Goal: Information Seeking & Learning: Learn about a topic

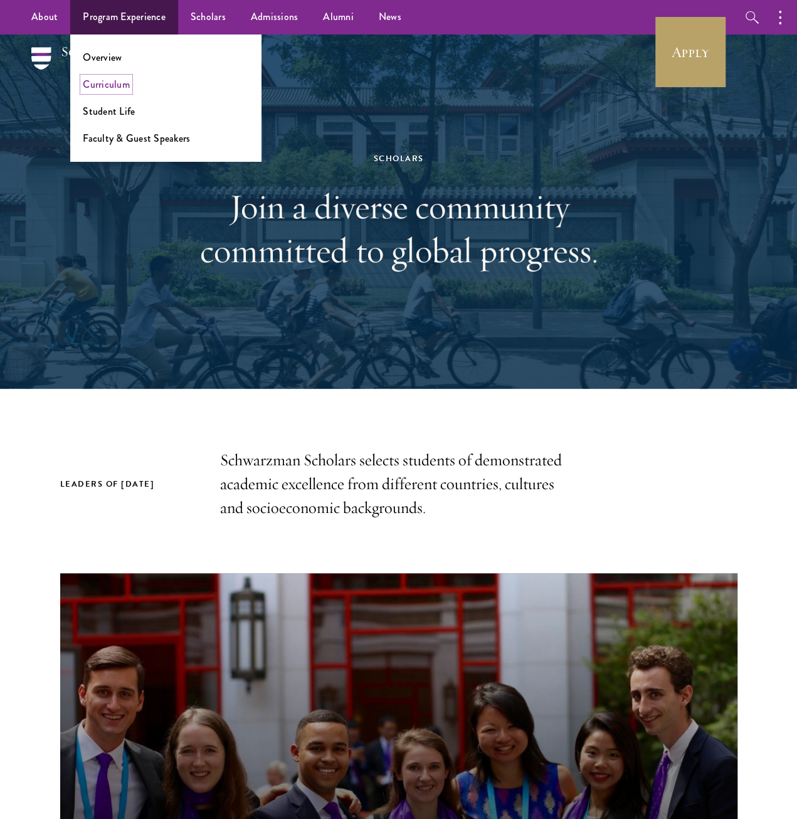
click at [104, 85] on link "Curriculum" at bounding box center [106, 84] width 47 height 14
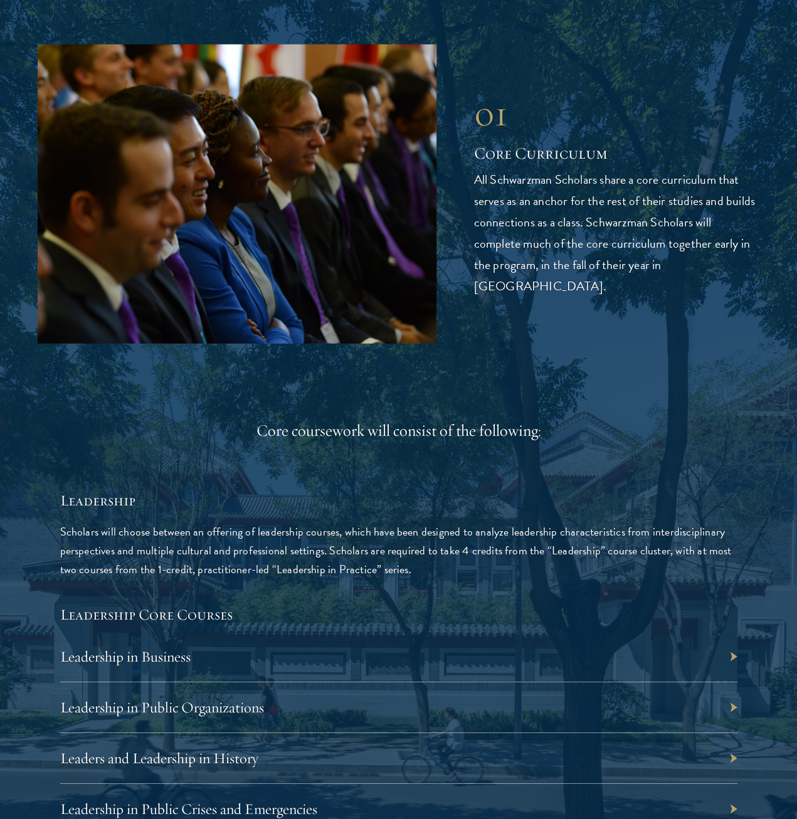
scroll to position [1945, 0]
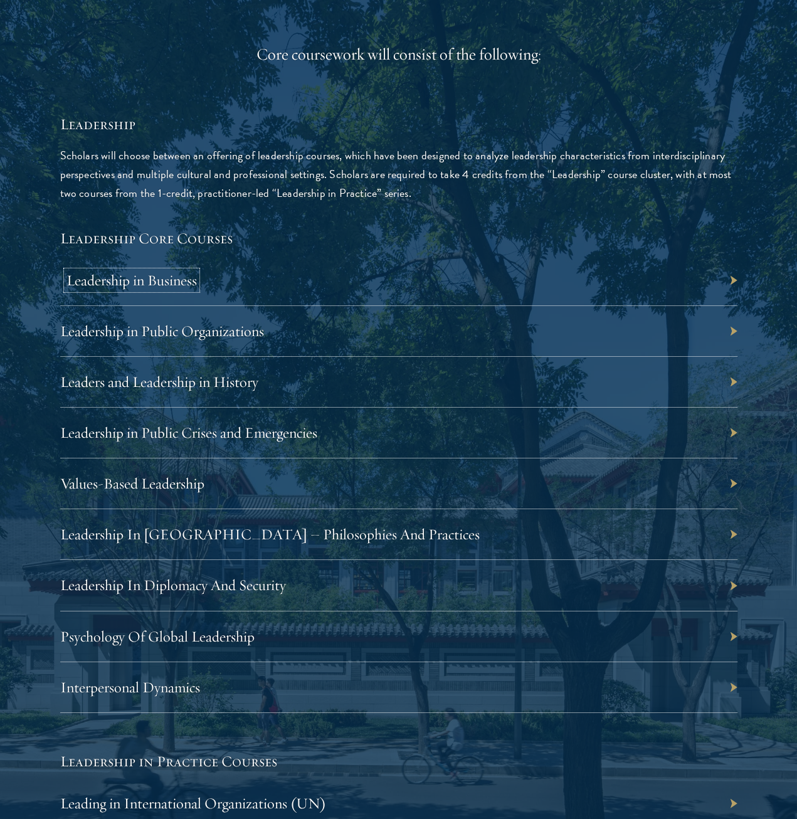
click at [197, 271] on link "Leadership in Business" at bounding box center [132, 280] width 131 height 19
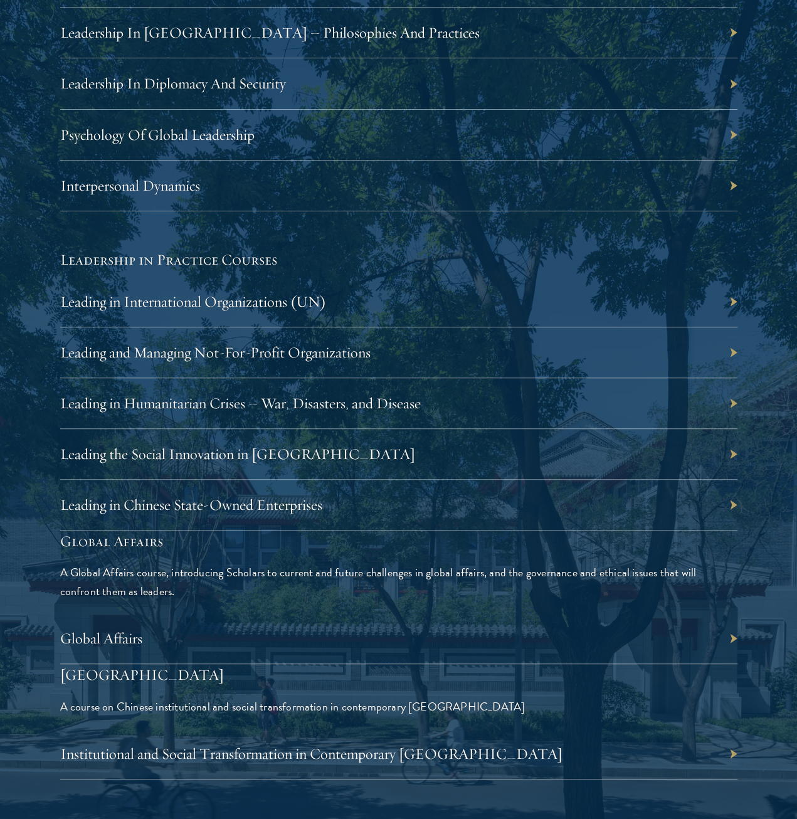
scroll to position [2635, 0]
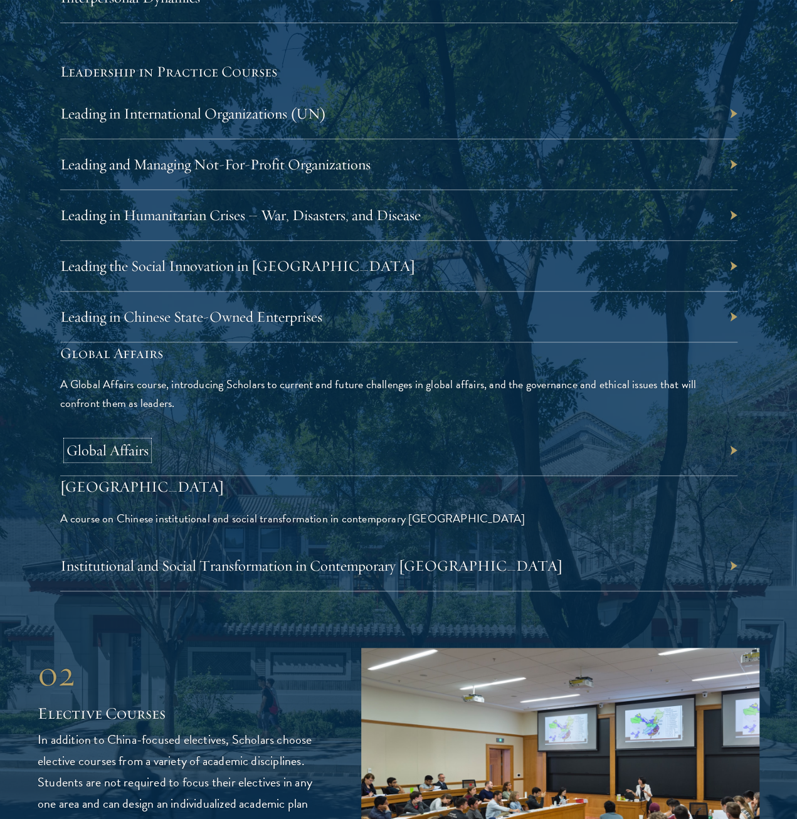
click at [149, 441] on link "Global Affairs" at bounding box center [108, 450] width 82 height 19
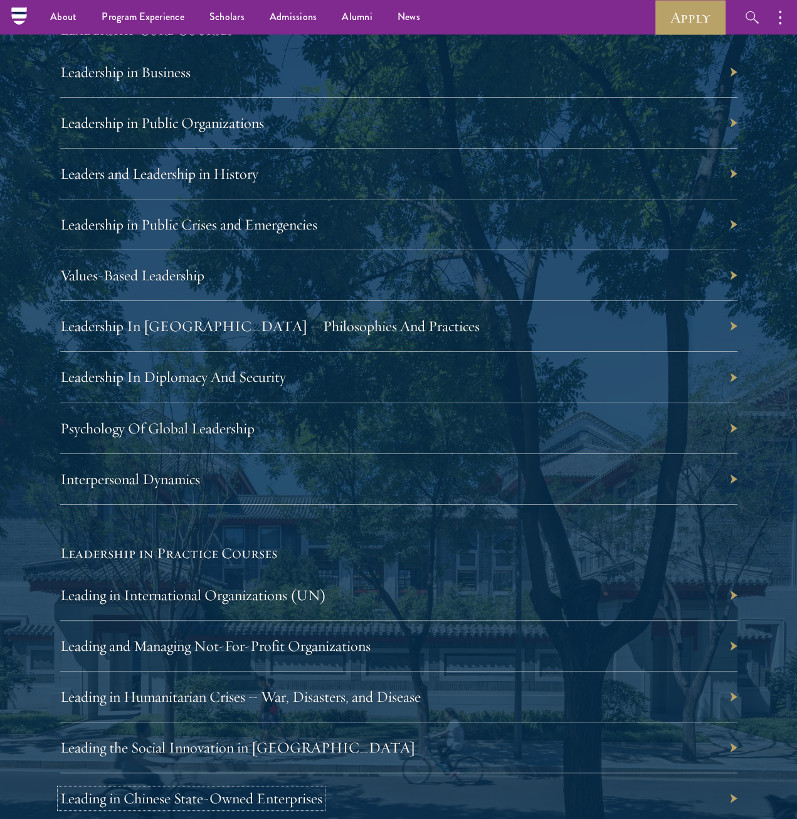
scroll to position [2028, 0]
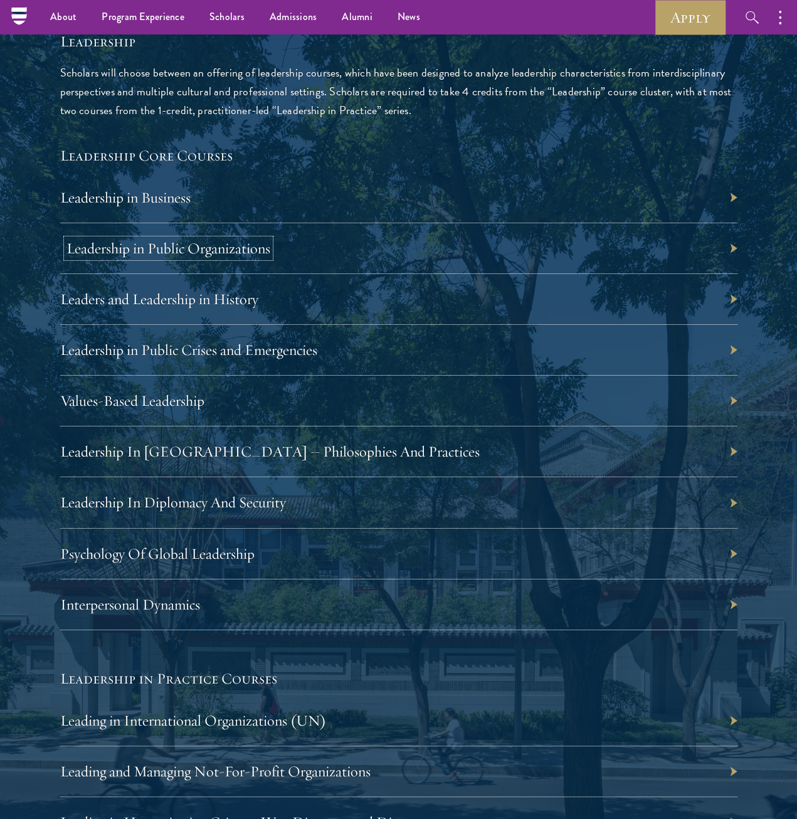
click at [270, 239] on link "Leadership in Public Organizations" at bounding box center [169, 248] width 204 height 19
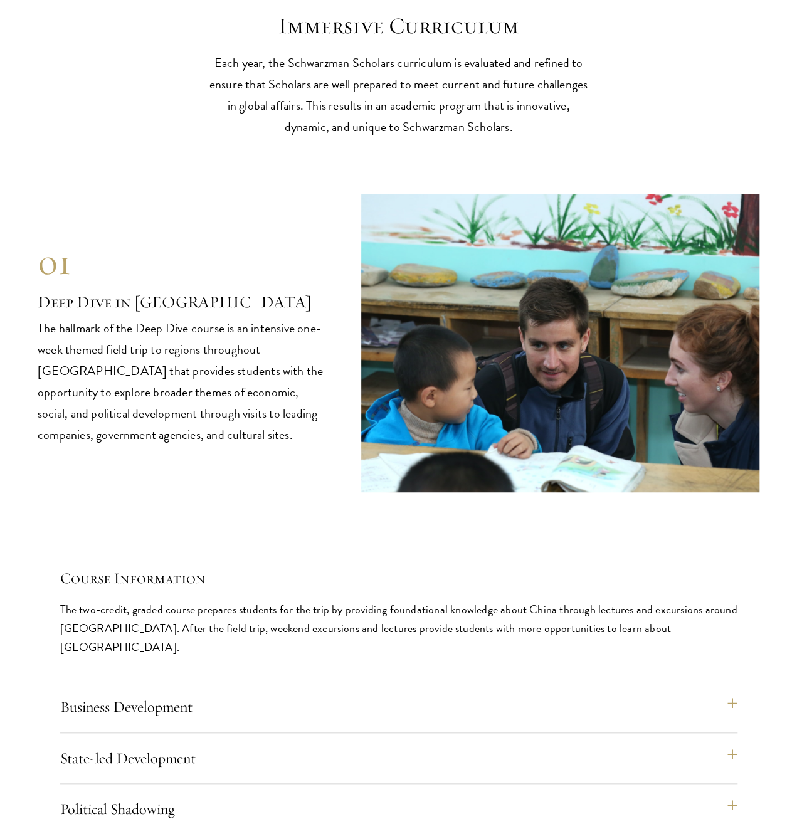
scroll to position [5102, 0]
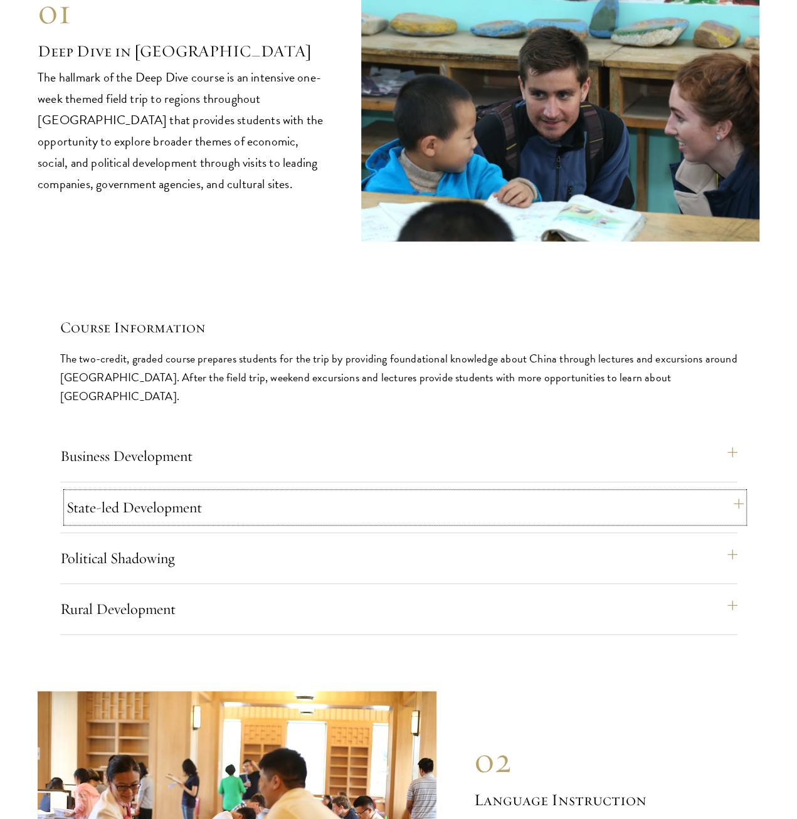
click at [561, 493] on button "State-led Development" at bounding box center [406, 508] width 678 height 30
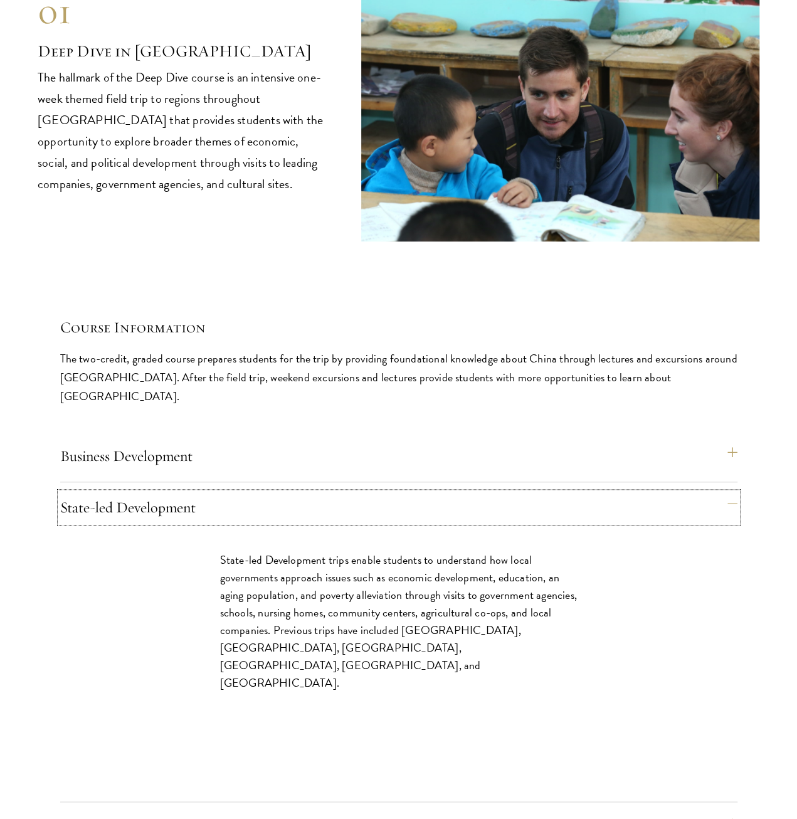
scroll to position [5165, 0]
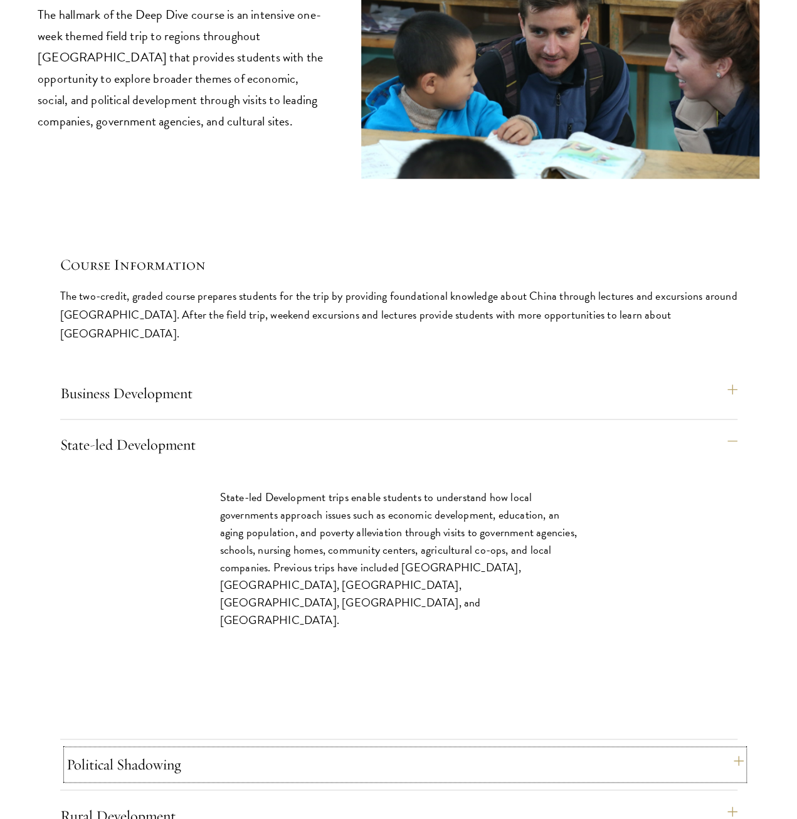
click at [573, 750] on button "Political Shadowing" at bounding box center [406, 765] width 678 height 30
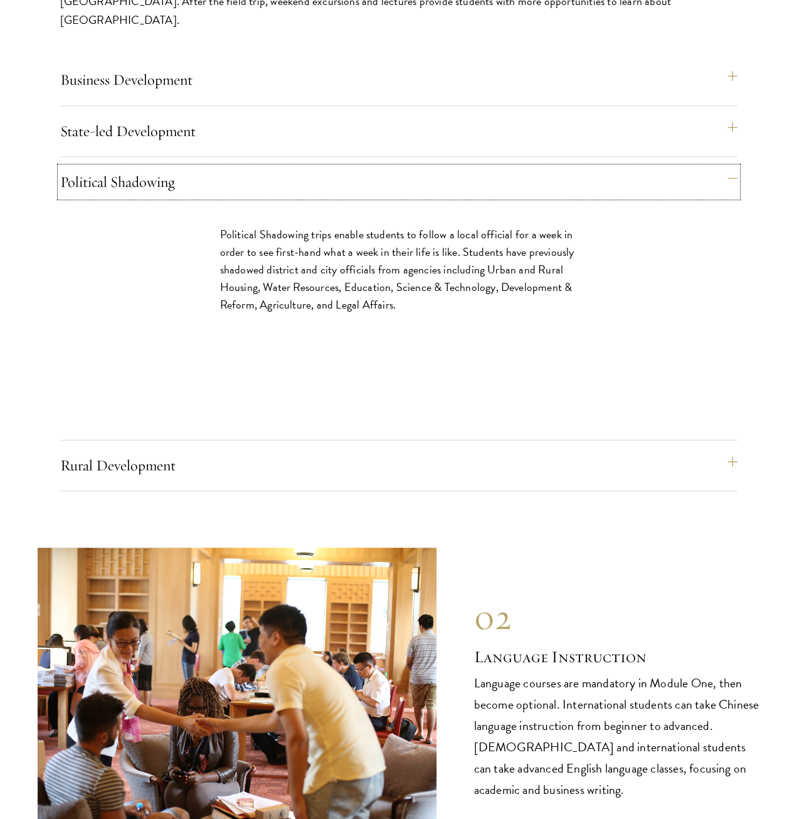
scroll to position [5353, 0]
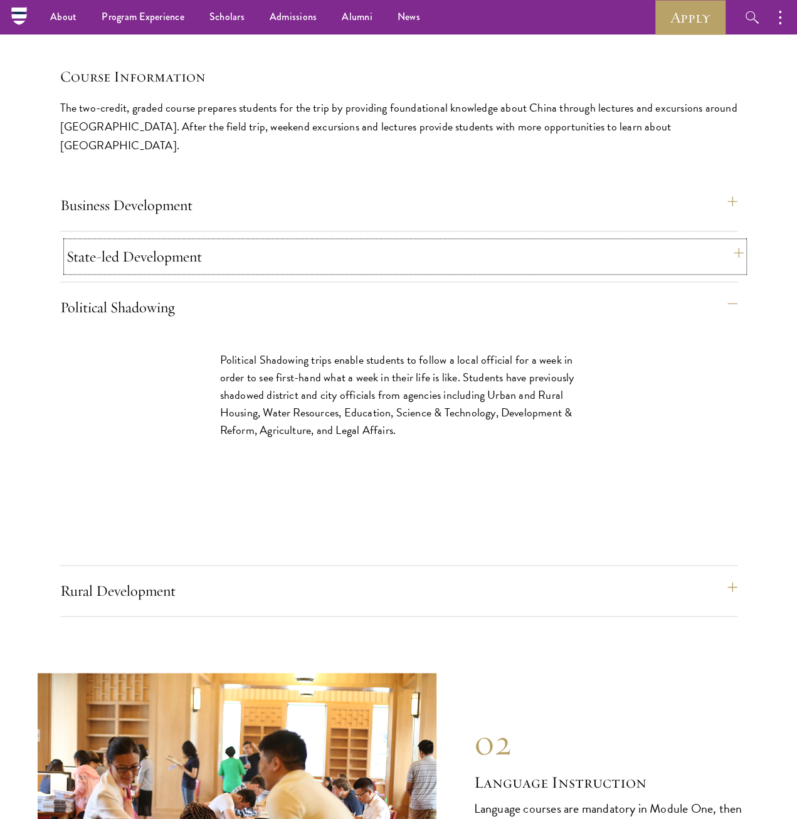
click at [579, 242] on button "State-led Development" at bounding box center [406, 257] width 678 height 30
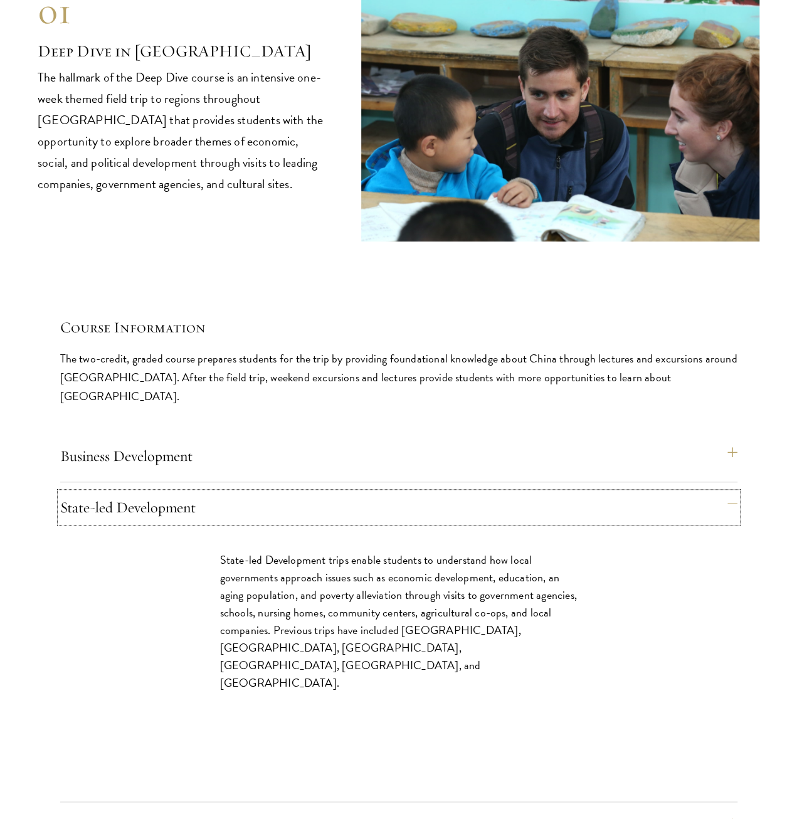
scroll to position [5228, 0]
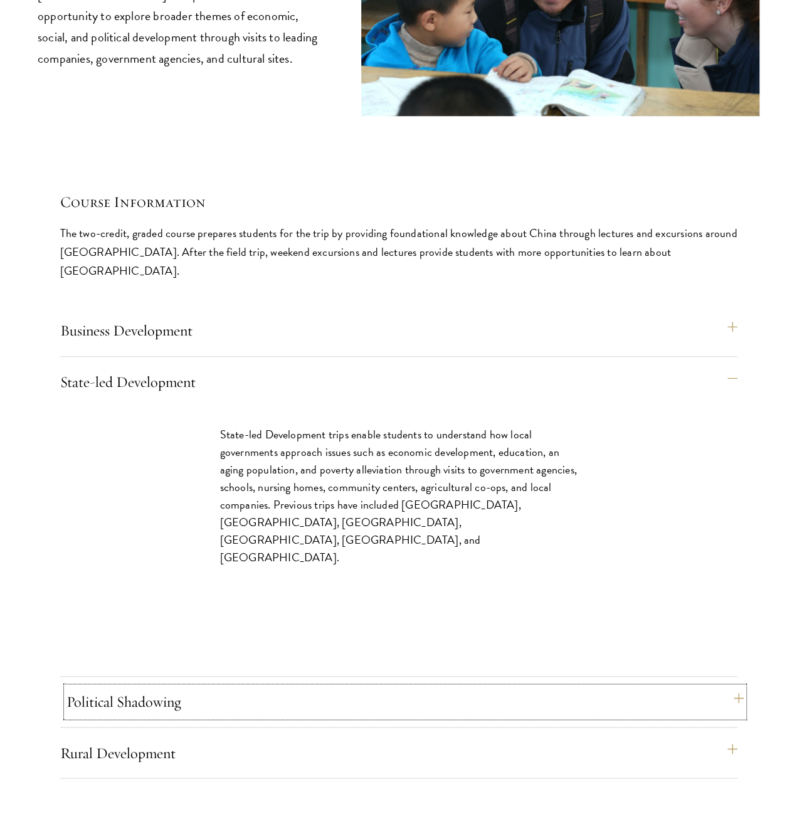
click at [607, 687] on button "Political Shadowing" at bounding box center [406, 702] width 678 height 30
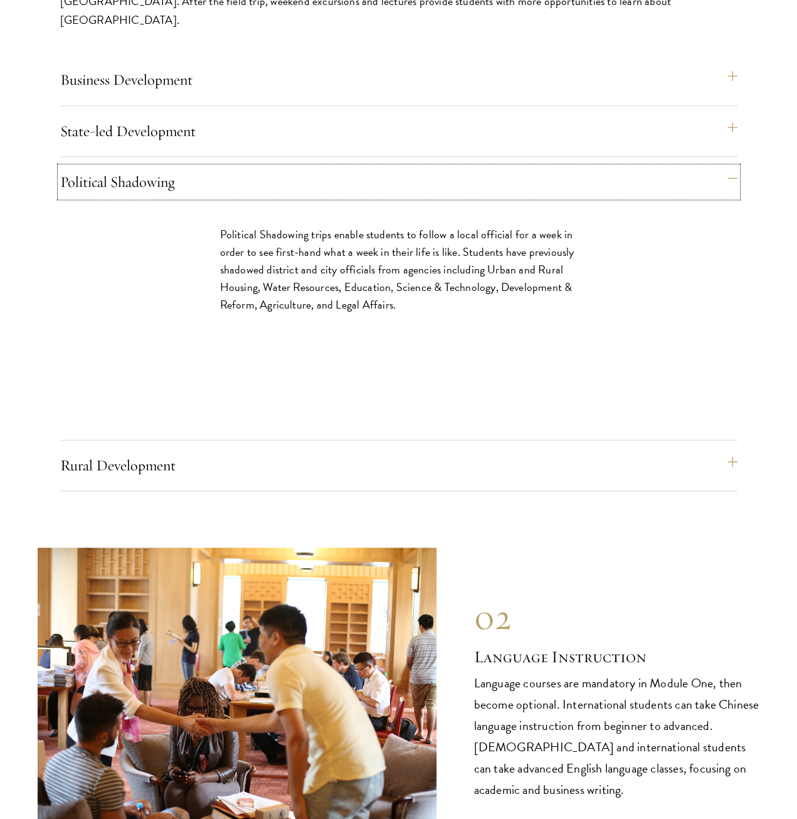
scroll to position [5353, 0]
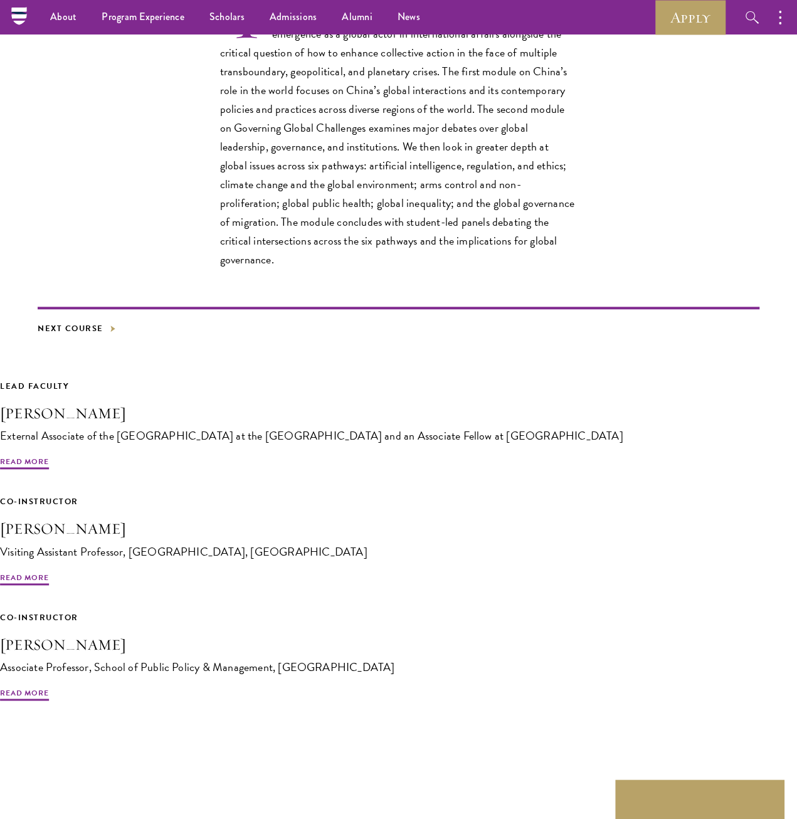
scroll to position [188, 0]
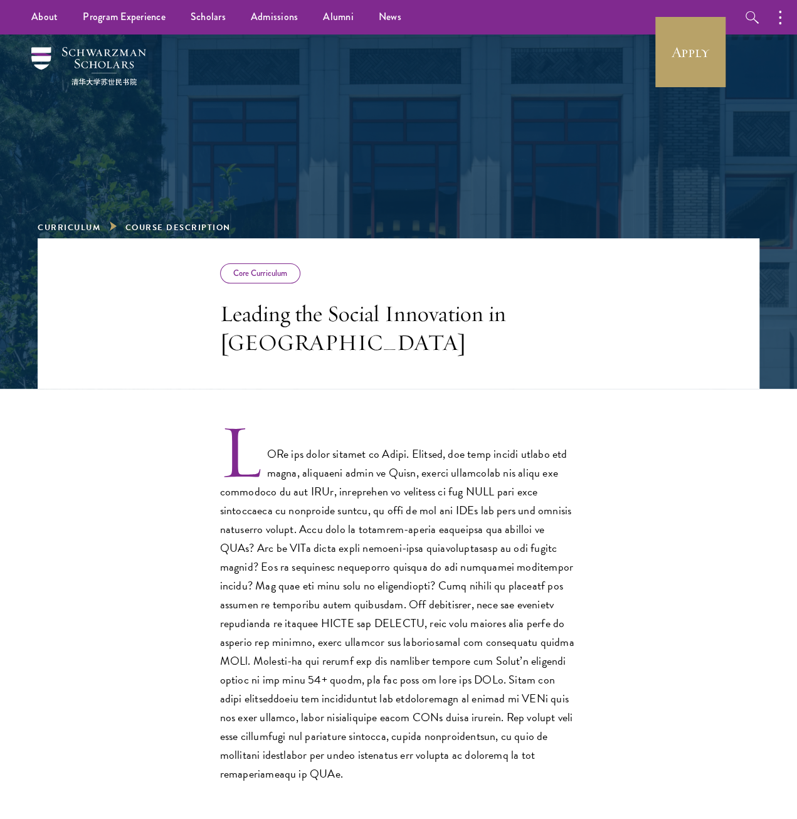
scroll to position [251, 0]
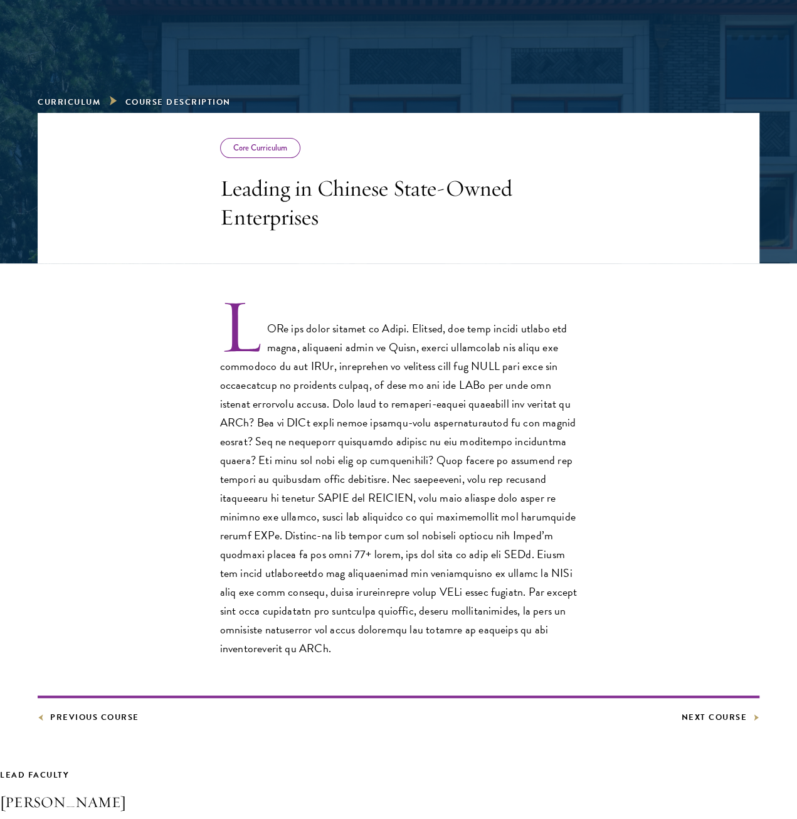
scroll to position [188, 0]
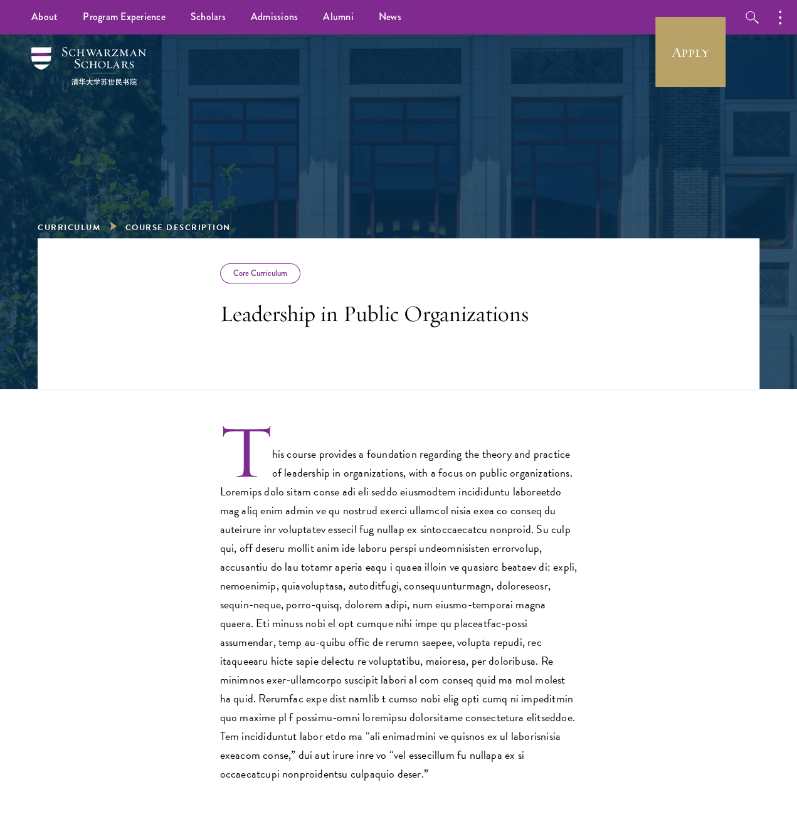
scroll to position [188, 0]
